Goal: Transaction & Acquisition: Obtain resource

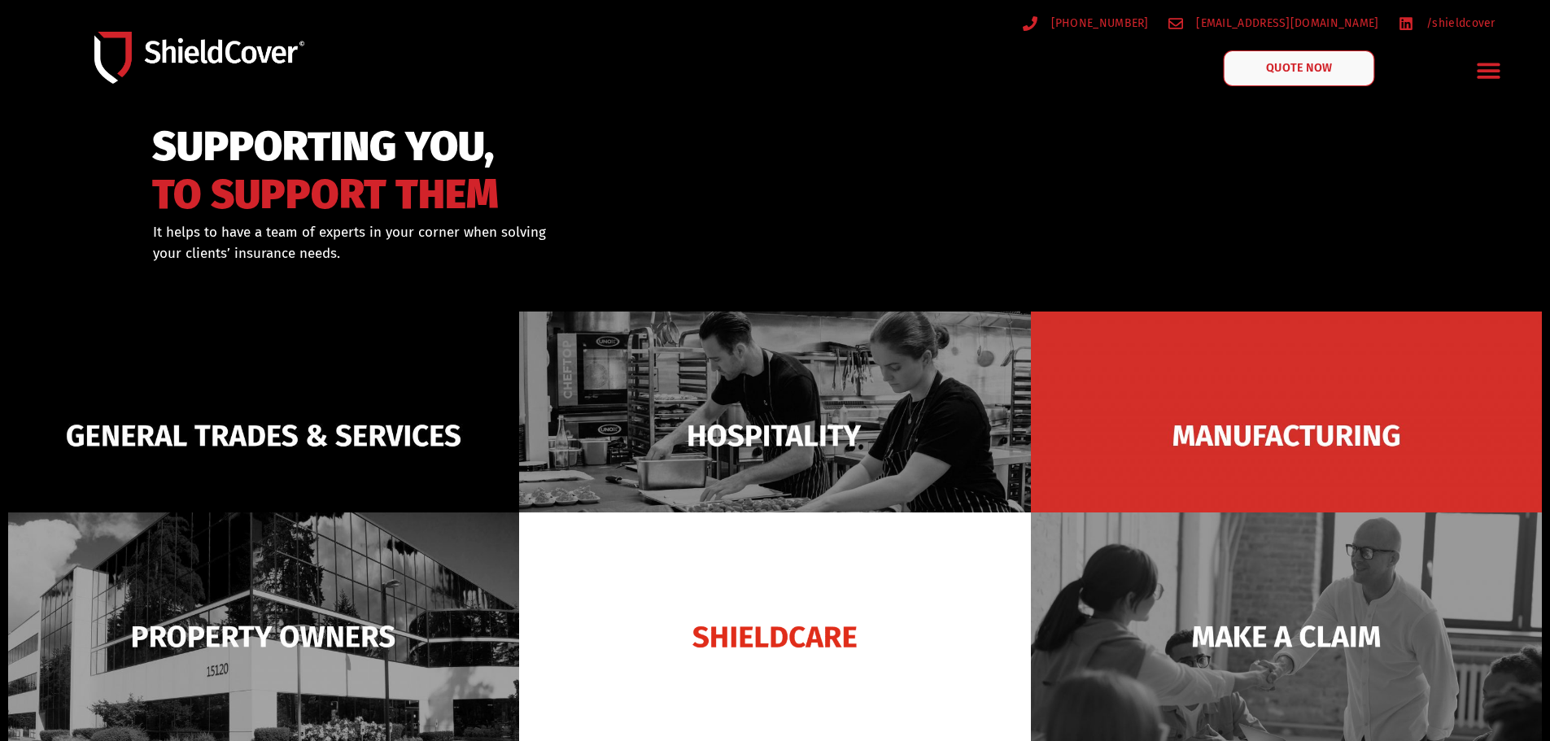
click at [1298, 60] on link "QUOTE NOW" at bounding box center [1298, 68] width 151 height 36
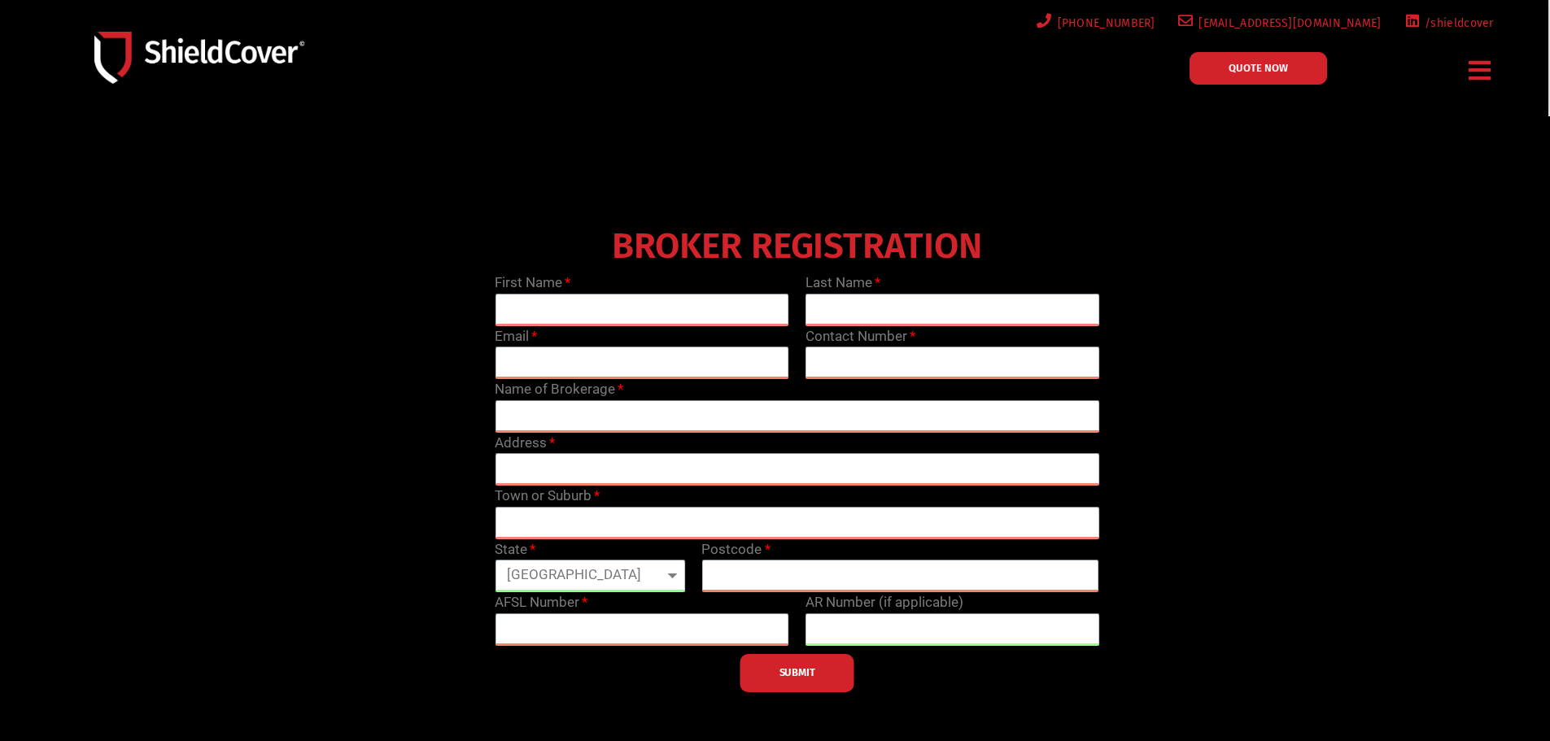
click at [1251, 50] on div "QUOTE NOW" at bounding box center [1306, 71] width 293 height 54
drag, startPoint x: 1248, startPoint y: 59, endPoint x: 1243, endPoint y: 66, distance: 9.3
click at [1247, 59] on link "QUOTE NOW" at bounding box center [1259, 68] width 138 height 33
